Goal: Task Accomplishment & Management: Use online tool/utility

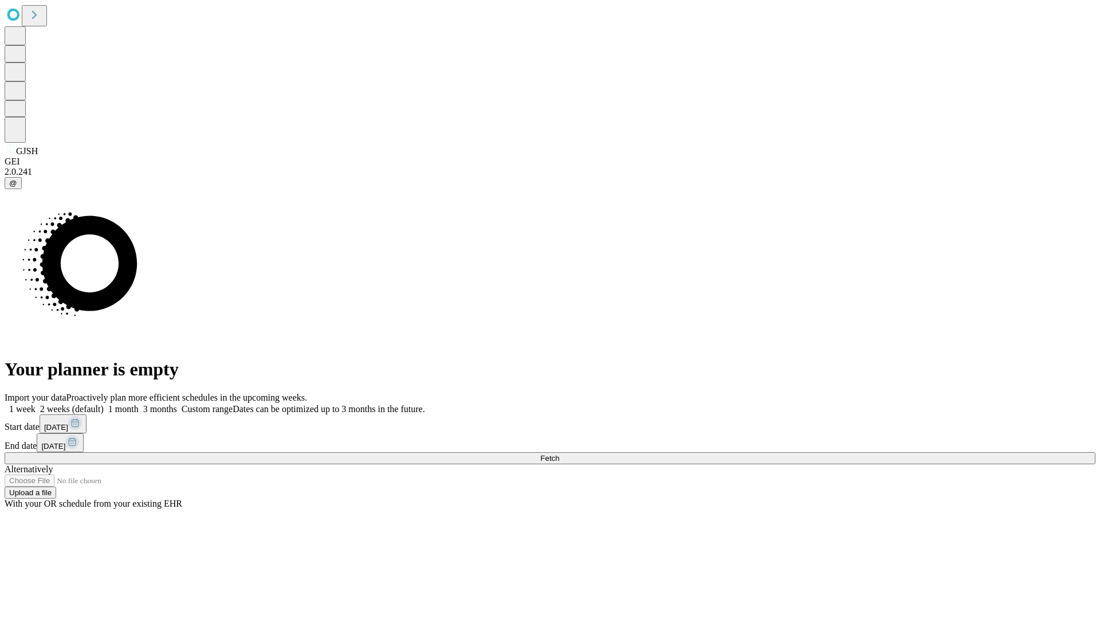
click at [559, 454] on span "Fetch" at bounding box center [549, 458] width 19 height 9
